Goal: Feedback & Contribution: Contribute content

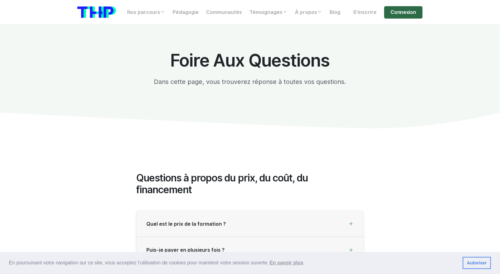
click at [392, 11] on link "Connexion" at bounding box center [403, 12] width 38 height 12
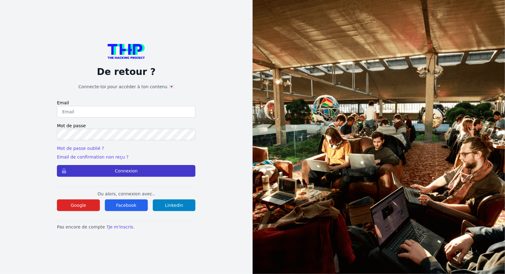
type input "Enzonatali75@gmail.com"
click at [105, 170] on button "Connexion" at bounding box center [126, 171] width 139 height 12
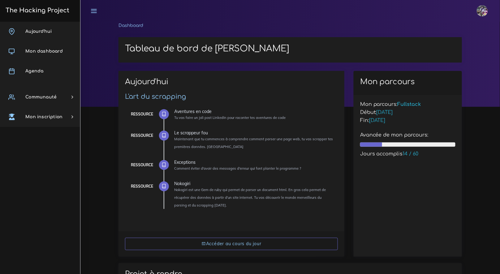
click at [482, 9] on img at bounding box center [482, 10] width 11 height 11
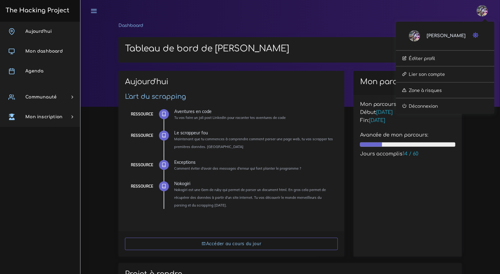
click at [357, 23] on ol "Dashboard" at bounding box center [289, 27] width 343 height 11
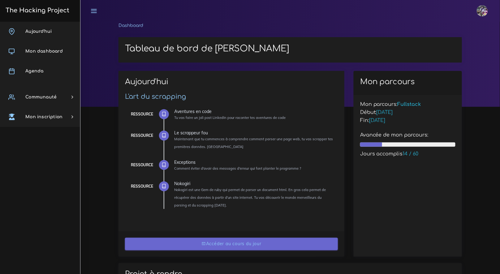
click at [242, 243] on link "Accéder au cours du jour" at bounding box center [231, 243] width 213 height 13
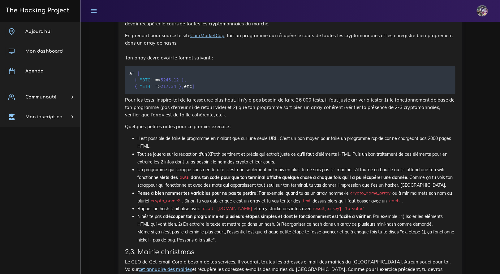
scroll to position [811, 0]
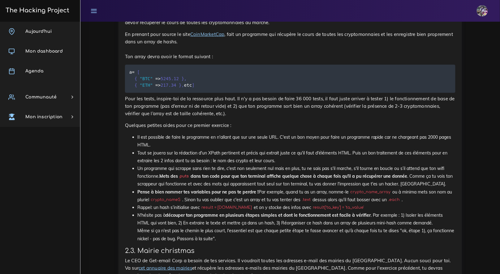
click at [322, 165] on li "Tout se jouera sur la rédaction d'un XPath pertinent et précis qui extrait just…" at bounding box center [296, 156] width 318 height 15
drag, startPoint x: 319, startPoint y: 169, endPoint x: 220, endPoint y: 162, distance: 99.2
click at [220, 162] on li "Tout se jouera sur la rédaction d'un XPath pertinent et précis qui extrait just…" at bounding box center [296, 156] width 318 height 15
click at [223, 149] on li "Il est possible de faire le programme en n'allant que sur une seule URL. C'est …" at bounding box center [296, 140] width 318 height 15
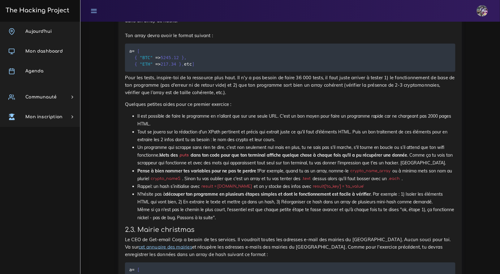
scroll to position [835, 0]
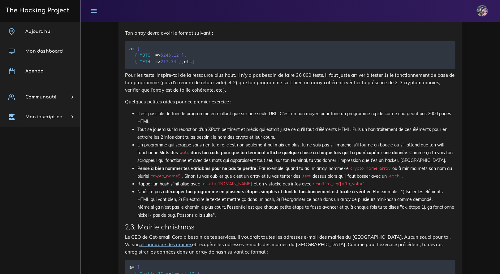
click at [352, 141] on li "Tout se jouera sur la rédaction d'un XPath pertinent et précis qui extrait just…" at bounding box center [296, 133] width 318 height 15
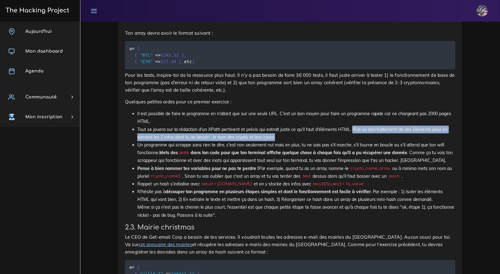
drag, startPoint x: 358, startPoint y: 143, endPoint x: 381, endPoint y: 147, distance: 23.8
click at [381, 141] on li "Tout se jouera sur la rédaction d'un XPath pertinent et précis qui extrait just…" at bounding box center [296, 133] width 318 height 15
click at [280, 141] on li "Tout se jouera sur la rédaction d'un XPath pertinent et précis qui extrait just…" at bounding box center [296, 133] width 318 height 15
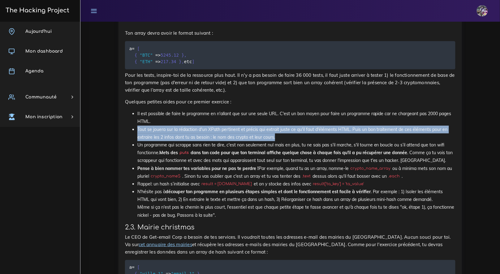
drag, startPoint x: 137, startPoint y: 144, endPoint x: 319, endPoint y: 147, distance: 181.9
click at [319, 147] on ul "Il est possible de faire le programme en n'allant que sur une seule URL. C'est …" at bounding box center [290, 164] width 330 height 109
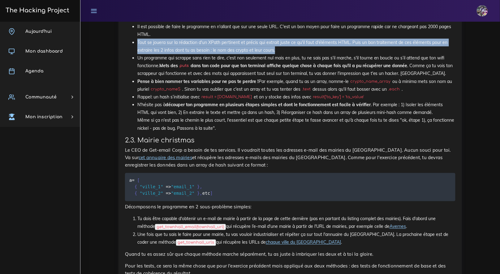
scroll to position [927, 0]
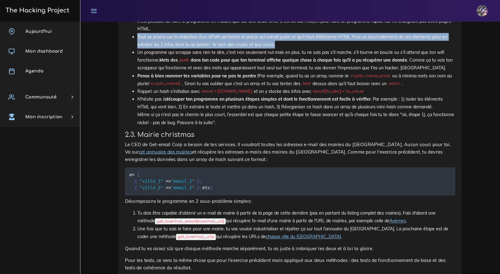
click at [158, 155] on link "cet annuaire des mairies" at bounding box center [165, 152] width 53 height 6
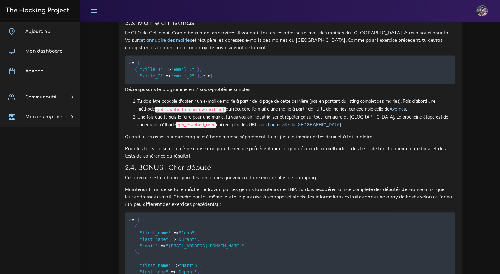
scroll to position [1037, 0]
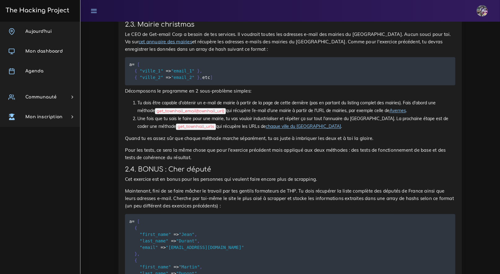
click at [146, 45] on link "cet annuaire des mairies" at bounding box center [165, 42] width 53 height 6
click at [399, 113] on link "Avernes" at bounding box center [397, 111] width 16 height 6
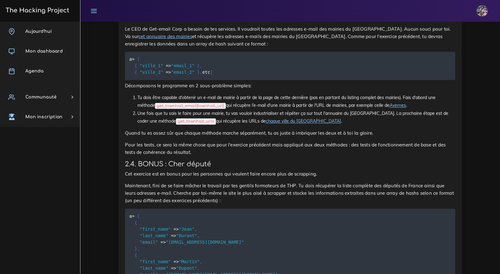
scroll to position [1041, 0]
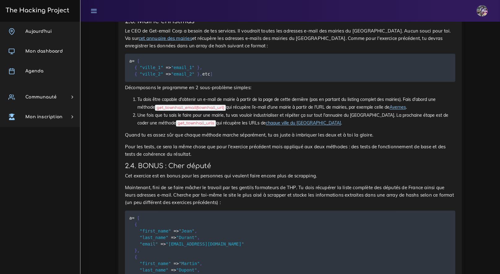
drag, startPoint x: 187, startPoint y: 102, endPoint x: 186, endPoint y: 87, distance: 14.5
click at [187, 82] on pre "a = [ { "ville_1" = > "email_1" } , { "ville_2" = > "email_2" } , etc ]" at bounding box center [290, 68] width 330 height 28
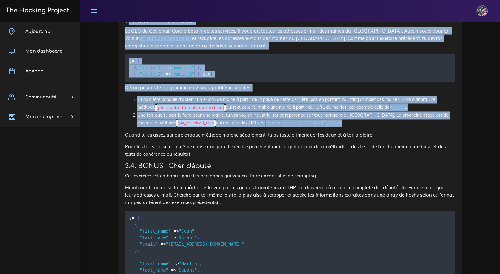
drag, startPoint x: 127, startPoint y: 35, endPoint x: 312, endPoint y: 150, distance: 218.0
copy div ".3. Mairie christmas Le CEO de Get-email Corp a besoin de tes services. Il voud…"
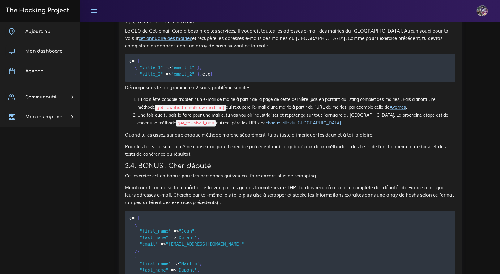
click at [270, 49] on p "Le CEO de Get-email Corp a besoin de tes services. Il voudrait toutes les adres…" at bounding box center [290, 38] width 330 height 22
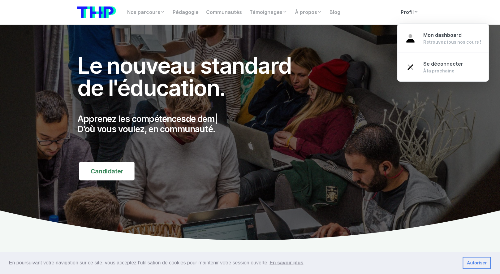
click at [413, 11] on link "Profil" at bounding box center [409, 12] width 25 height 12
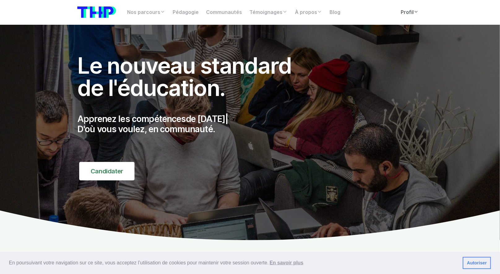
click at [413, 12] on link "Profil" at bounding box center [409, 12] width 25 height 12
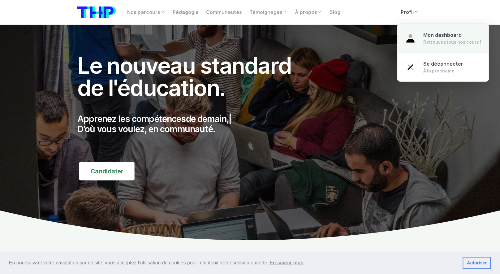
click at [428, 36] on span "Mon dashboard" at bounding box center [442, 35] width 38 height 6
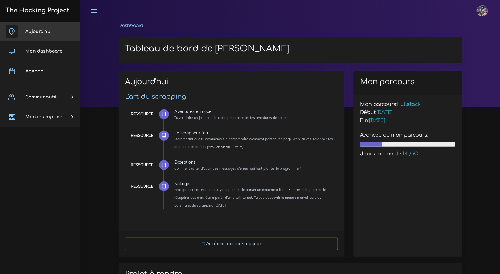
click at [42, 35] on link "Aujourd'hui" at bounding box center [40, 32] width 80 height 20
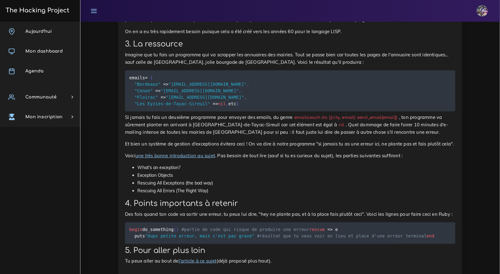
scroll to position [1517, 0]
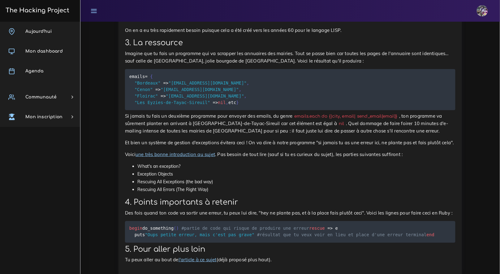
click at [189, 157] on link "une très bonne introduction au sujet" at bounding box center [174, 154] width 79 height 6
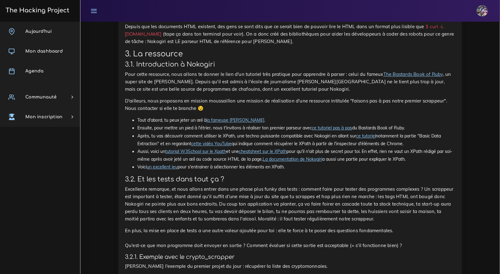
scroll to position [1917, 0]
click at [434, 77] on link "The Bastards Book of Ruby" at bounding box center [413, 74] width 60 height 6
click at [321, 130] on link "ce tutoriel pas à pas" at bounding box center [332, 128] width 40 height 6
click at [374, 138] on link "ce tutoriel" at bounding box center [366, 136] width 20 height 6
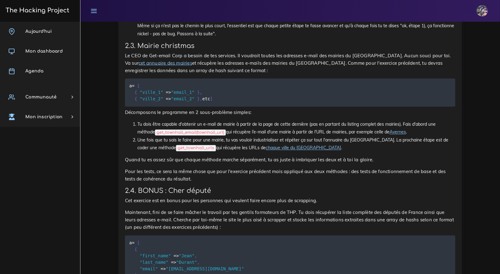
scroll to position [1016, 0]
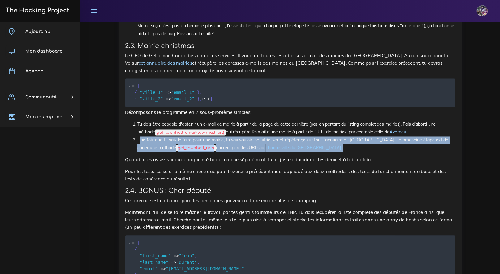
drag, startPoint x: 133, startPoint y: 167, endPoint x: 310, endPoint y: 182, distance: 178.2
click at [310, 182] on div "Le scrappeur fou Maintenant que tu commences à comprendre comment parser une pa…" at bounding box center [290, 12] width 330 height 688
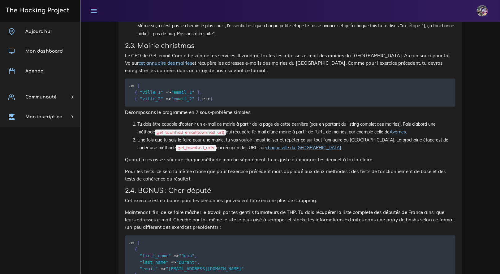
click at [310, 179] on div "Le scrappeur fou Maintenant que tu commences à comprendre comment parser une pa…" at bounding box center [290, 12] width 330 height 688
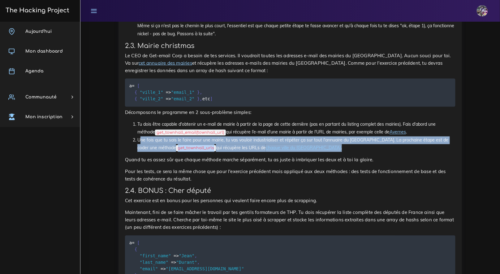
drag, startPoint x: 309, startPoint y: 177, endPoint x: 118, endPoint y: 165, distance: 190.8
click at [118, 165] on div "Le scrappeur fou Maintenant que tu commences à comprendre comment parser une pa…" at bounding box center [289, 13] width 343 height 705
copy li "Une fois que tu sais le faire pour une mairie, tu vas vouloir industrialiser et…"
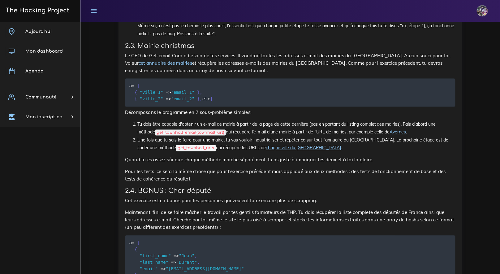
click at [223, 183] on p "Pour les tests, ce sera la même chose que pour l'exercice précédent mais appliq…" at bounding box center [290, 175] width 330 height 15
click at [177, 116] on p "Décomposons le programme en 2 sous-problème simples:" at bounding box center [290, 112] width 330 height 7
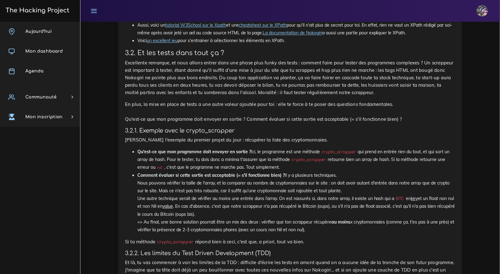
scroll to position [2060, 0]
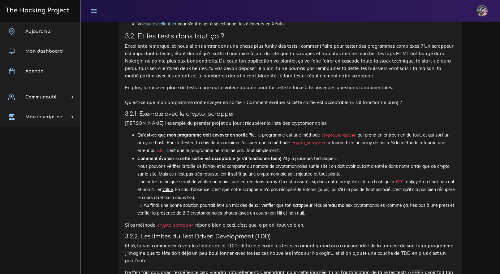
click at [170, 27] on link "un excellent jeu" at bounding box center [162, 24] width 31 height 6
click at [302, 19] on link "La documentation de Nokogiri" at bounding box center [292, 16] width 59 height 6
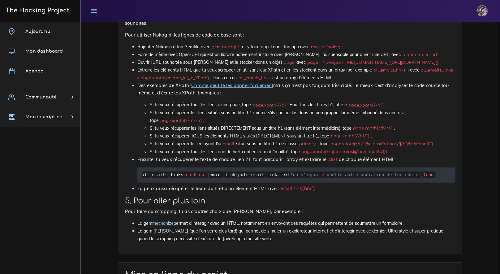
scroll to position [2409, 0]
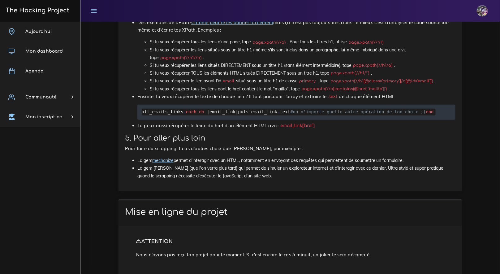
click at [216, 62] on li "Si tu veux récupérer les liens situés sous un titre h1 (même s'ils sont inclus …" at bounding box center [303, 53] width 306 height 15
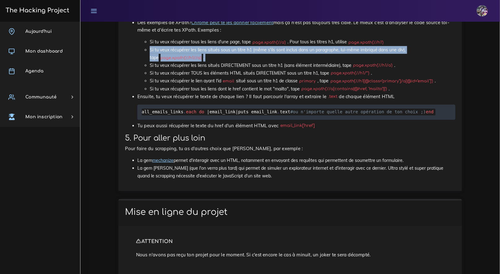
click at [216, 62] on li "Si tu veux récupérer les liens situés sous un titre h1 (même s'ils sont inclus …" at bounding box center [303, 53] width 306 height 15
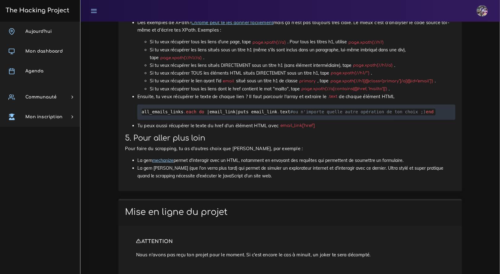
drag, startPoint x: 254, startPoint y: 115, endPoint x: 287, endPoint y: 103, distance: 35.8
click at [287, 92] on li "Des exemples de XPath? Chrome peut te les donner facilement mais ça n'est pas t…" at bounding box center [296, 56] width 318 height 74
click at [287, 34] on p "Des exemples de XPath? Chrome peut te les donner facilement mais ça n'est pas t…" at bounding box center [296, 26] width 318 height 15
drag, startPoint x: 333, startPoint y: 154, endPoint x: 435, endPoint y: 154, distance: 102.4
click at [434, 84] on code "page.xpath('//h1[@class="primary"]/a[@id="email"]')" at bounding box center [381, 81] width 106 height 6
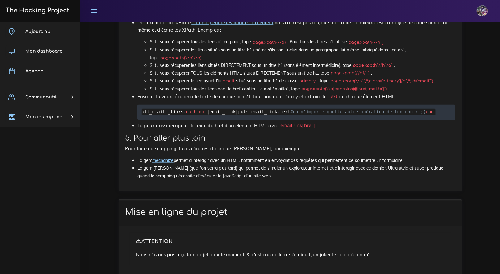
click at [299, 93] on li "Si tu veux récupérer tous les liens dont le href contient le mot "mailto", tape…" at bounding box center [303, 89] width 306 height 8
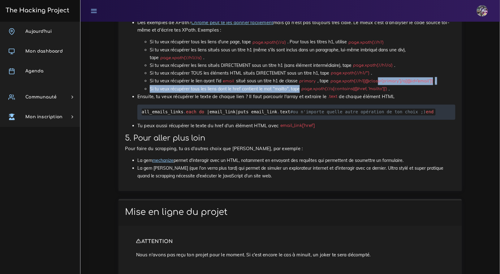
drag, startPoint x: 299, startPoint y: 163, endPoint x: 379, endPoint y: 157, distance: 80.3
click at [379, 92] on ul "Si tu veux récupérer tous les liens d'une page, tape page.xpath('//a') . Pour t…" at bounding box center [296, 65] width 318 height 54
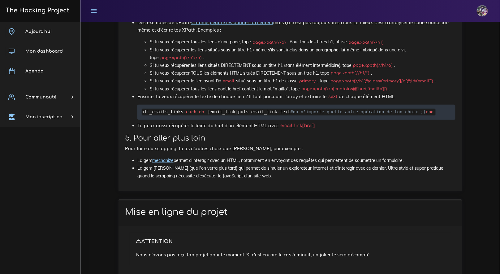
click at [270, 120] on li "Ensuite, tu veux récupérer le texte de chaque lien ? Il faut parcourir l'array …" at bounding box center [296, 106] width 318 height 27
drag, startPoint x: 143, startPoint y: 186, endPoint x: 164, endPoint y: 200, distance: 25.8
click at [164, 120] on pre "all_emails_links . each do | email_link | puts email_link . text #ou n'importe …" at bounding box center [296, 112] width 318 height 15
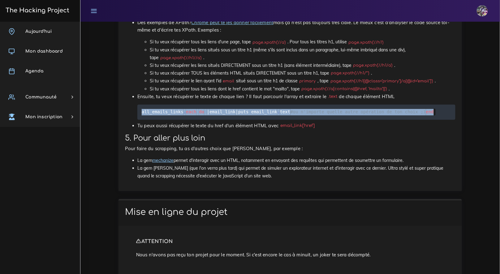
drag, startPoint x: 173, startPoint y: 196, endPoint x: 144, endPoint y: 183, distance: 31.7
click at [143, 120] on pre "all_emails_links . each do | email_link | puts email_link . text #ou n'importe …" at bounding box center [296, 112] width 318 height 15
copy code "all_emails_links . each do | email_link | puts email_link . text #ou n'importe …"
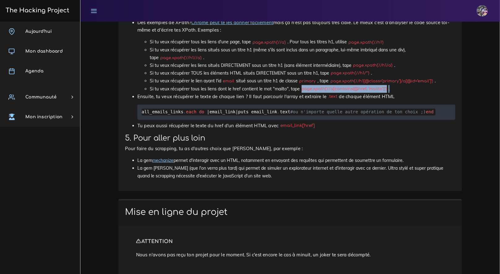
drag, startPoint x: 391, startPoint y: 163, endPoint x: 299, endPoint y: 162, distance: 91.5
click at [299, 93] on li "Si tu veux récupérer tous les liens dont le href contient le mot "mailto", tape…" at bounding box center [303, 89] width 306 height 8
click at [390, 100] on p "Ensuite, tu veux récupérer le texte de chaque lien ? Il faut parcourir l'array …" at bounding box center [296, 96] width 318 height 7
drag, startPoint x: 385, startPoint y: 163, endPoint x: 301, endPoint y: 161, distance: 84.4
click at [300, 92] on code "page.xpath('//a[contains(@href, "mailto")]')" at bounding box center [344, 89] width 89 height 6
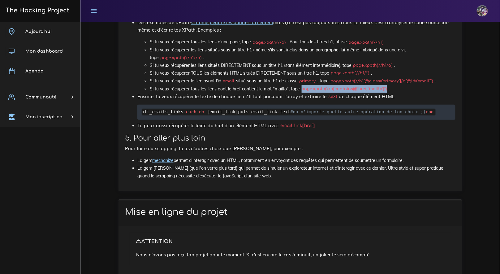
copy code "page.xpath('//a[contains(@href, "mailto")]')"
click at [35, 73] on span "Agenda" at bounding box center [34, 71] width 18 height 5
click at [52, 74] on link "Agenda" at bounding box center [40, 71] width 80 height 20
click at [53, 74] on link "Agenda" at bounding box center [40, 71] width 80 height 20
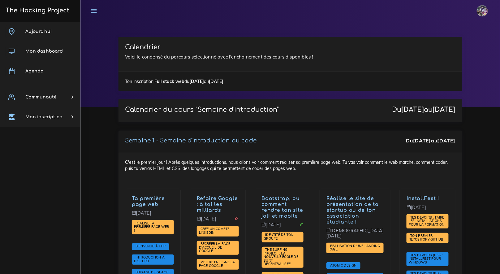
click at [35, 16] on link "The Hacking Project" at bounding box center [37, 10] width 66 height 20
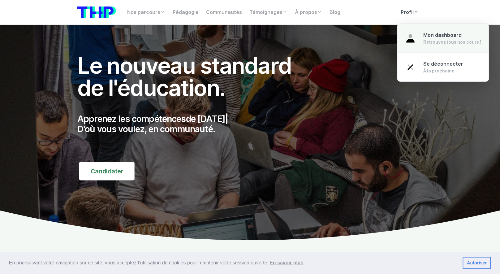
click at [421, 38] on link "Mon dashboard Retrouvez tous nos cours !" at bounding box center [442, 38] width 91 height 29
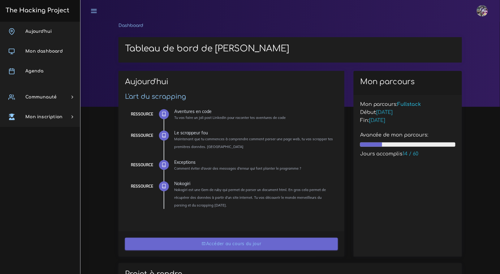
click at [225, 240] on link "Accéder au cours du jour" at bounding box center [231, 243] width 213 height 13
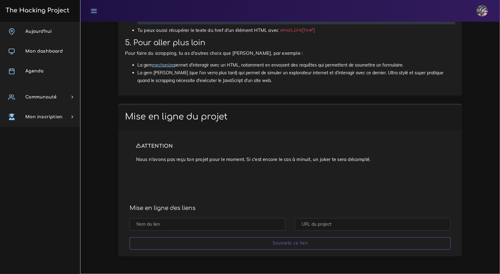
scroll to position [2592, 0]
click at [173, 221] on input "text" at bounding box center [208, 224] width 156 height 13
paste input "https://github.com/Enzoulette-94/scrap/tree/master"
type input "https://github.com/Enzoulette-94/scrap/tree/master"
click at [315, 224] on input "text" at bounding box center [373, 224] width 156 height 13
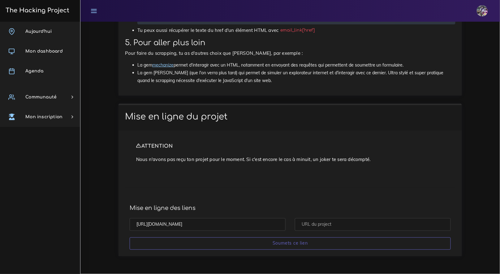
click at [229, 221] on input "https://github.com/Enzoulette-94/scrap/tree/master" at bounding box center [208, 224] width 156 height 13
click at [233, 224] on input "https://github.com/Enzoulette-94/scrap/tree/master" at bounding box center [208, 224] width 156 height 13
click at [330, 222] on input "text" at bounding box center [373, 224] width 156 height 13
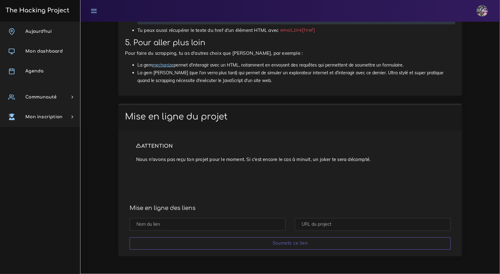
paste input "https://github.com/Enzoulette-94/scrap/tree/master"
type input "https://github.com/Enzoulette-94/scrap/tree/master"
click at [239, 222] on input "text" at bounding box center [208, 224] width 156 height 13
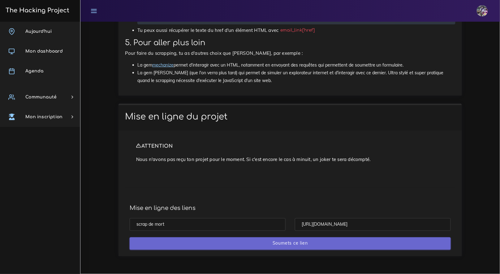
type input "scrap de mort"
click at [348, 238] on input "Soumets ce lien" at bounding box center [290, 243] width 321 height 13
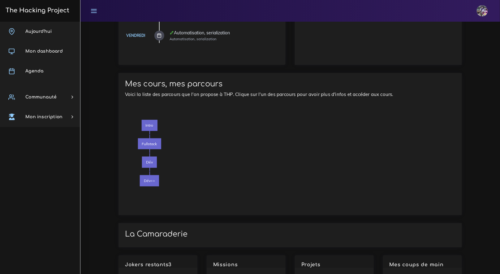
scroll to position [827, 0]
click at [160, 139] on span "Fullstack" at bounding box center [149, 144] width 23 height 11
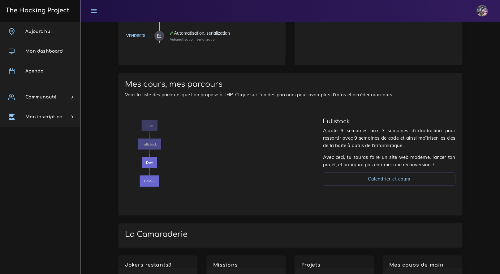
click at [147, 120] on span "Intro" at bounding box center [150, 125] width 16 height 11
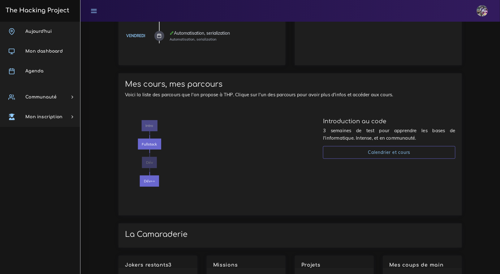
click at [149, 157] on span "Dév" at bounding box center [149, 162] width 15 height 11
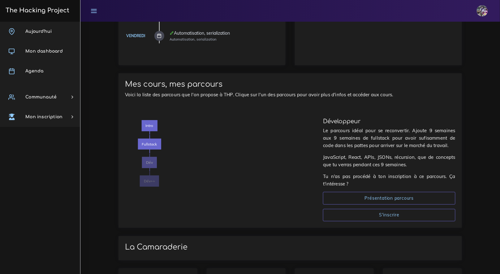
click at [147, 175] on span "Dév++" at bounding box center [149, 180] width 19 height 11
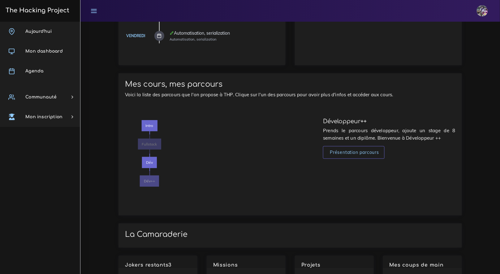
click at [150, 139] on span "Fullstack" at bounding box center [149, 144] width 23 height 11
